Goal: Information Seeking & Learning: Learn about a topic

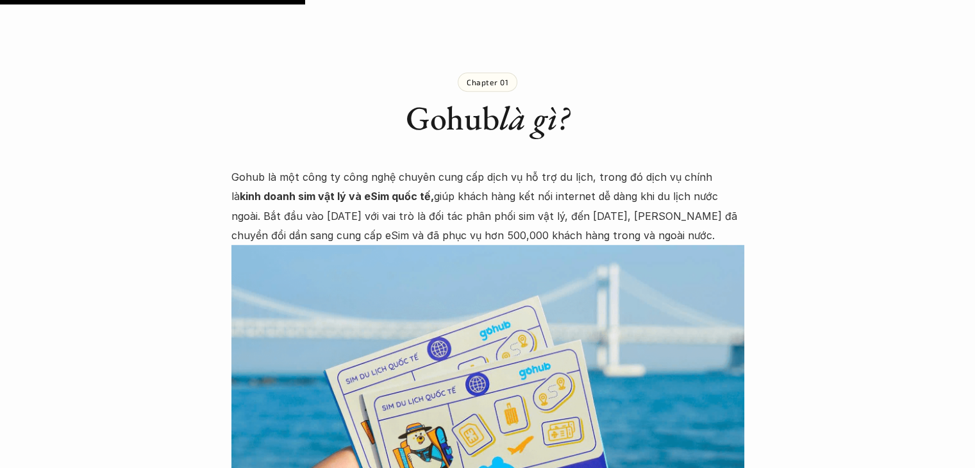
scroll to position [925, 0]
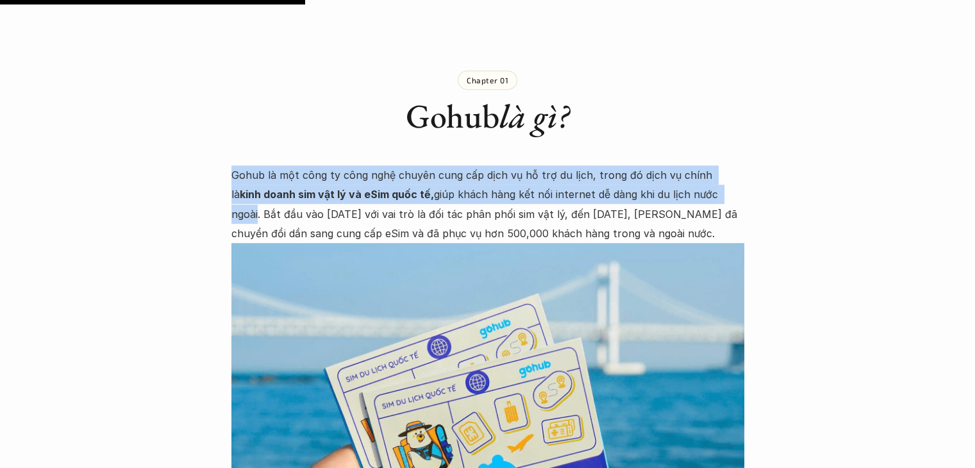
drag, startPoint x: 707, startPoint y: 176, endPoint x: 230, endPoint y: 158, distance: 478.1
copy p "Gohub là một công ty công nghệ chuyên cung cấp dịch vụ hỗ trợ du lịch, trong đó…"
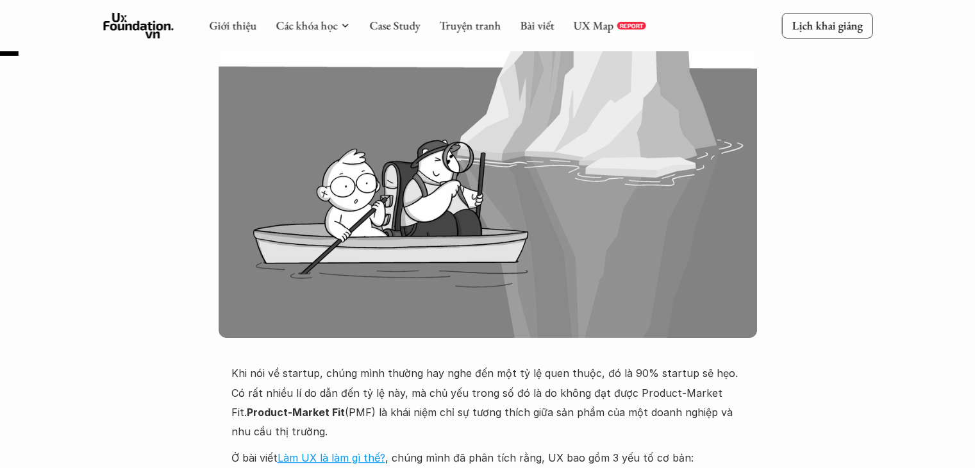
scroll to position [0, 0]
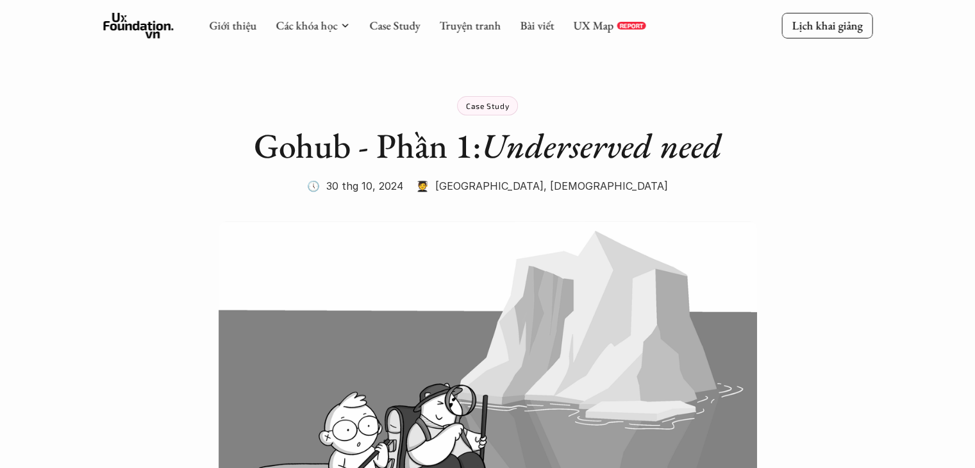
click at [498, 108] on p "Case Study" at bounding box center [487, 105] width 43 height 9
click at [483, 106] on p "Case Study" at bounding box center [487, 105] width 43 height 9
click at [384, 28] on link "Case Study" at bounding box center [394, 25] width 51 height 15
click at [480, 106] on p "Case Study" at bounding box center [487, 105] width 43 height 9
click at [396, 26] on link "Case Study" at bounding box center [394, 25] width 51 height 15
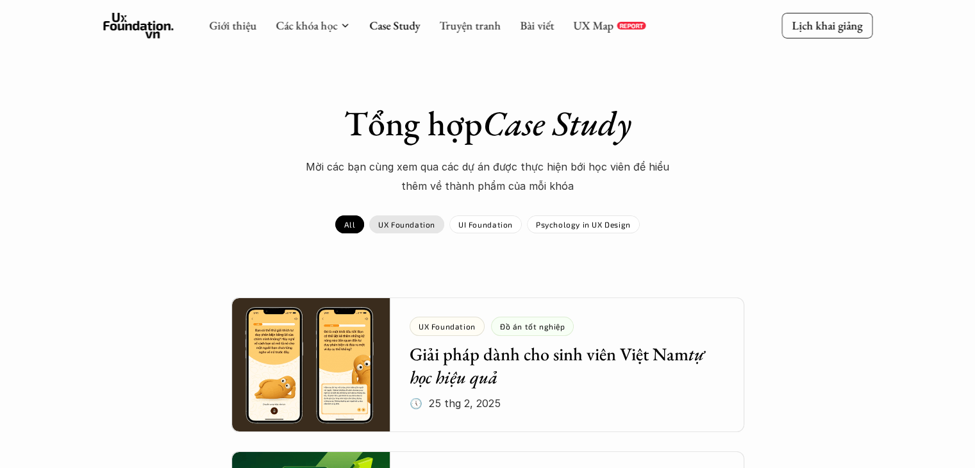
click at [410, 229] on div "UX Foundation" at bounding box center [406, 224] width 75 height 18
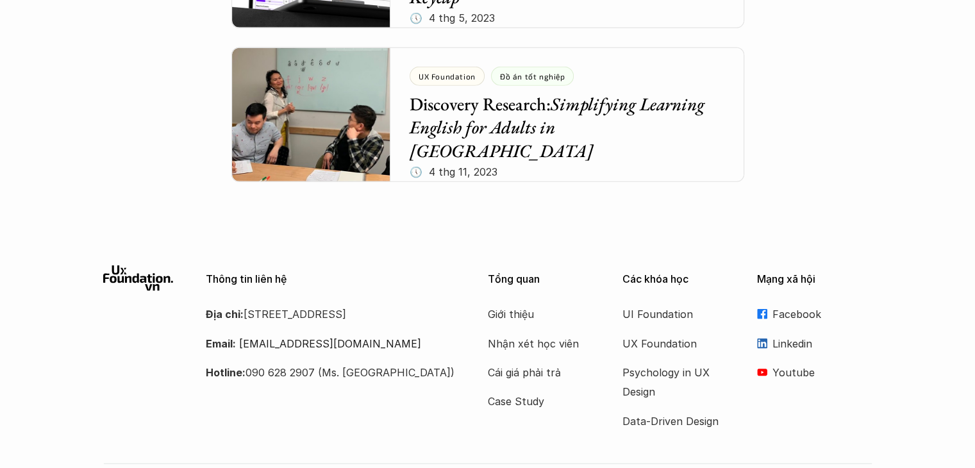
scroll to position [3159, 0]
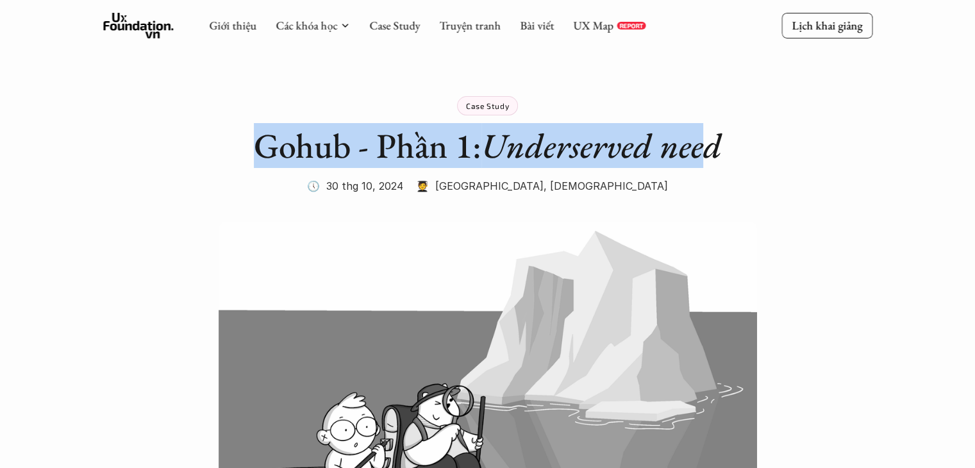
drag, startPoint x: 244, startPoint y: 144, endPoint x: 616, endPoint y: 131, distance: 372.1
click at [705, 166] on h1 "Gohub - Phần 1: Underserved need" at bounding box center [487, 146] width 513 height 42
